Goal: Find specific page/section: Find specific page/section

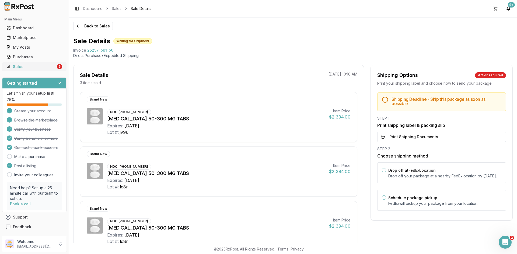
click at [43, 67] on div "Sales" at bounding box center [30, 66] width 49 height 5
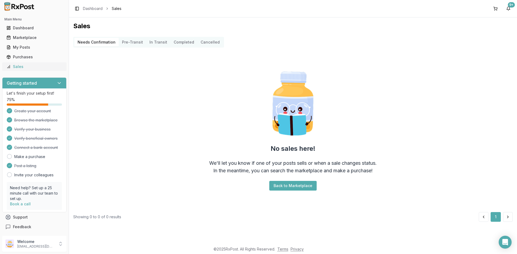
click at [43, 65] on div "Sales" at bounding box center [34, 66] width 56 height 5
click at [34, 47] on div "My Posts" at bounding box center [34, 47] width 56 height 5
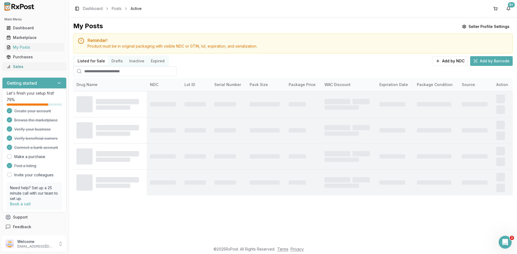
click at [35, 65] on div "Sales" at bounding box center [34, 66] width 56 height 5
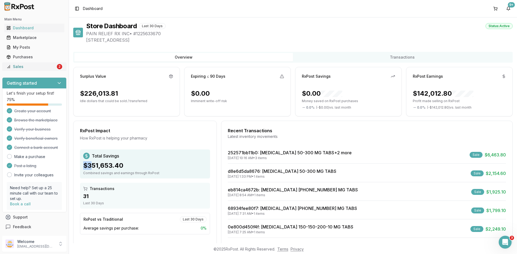
click at [48, 67] on div "Sales" at bounding box center [30, 66] width 49 height 5
